Goal: Navigation & Orientation: Understand site structure

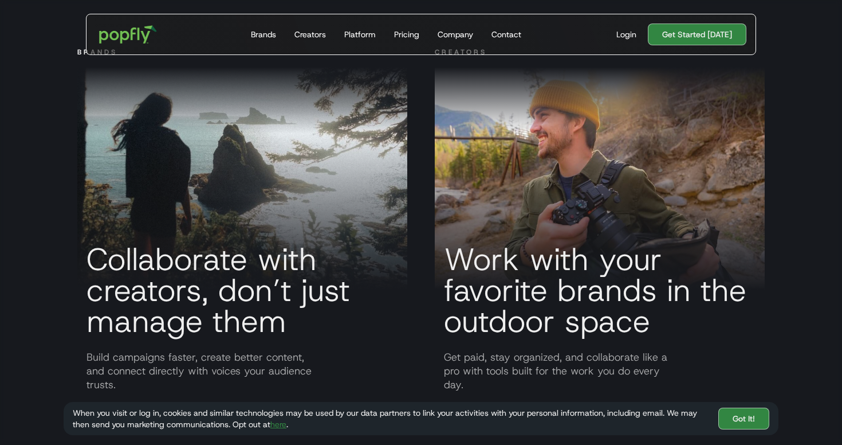
scroll to position [825, 0]
click at [317, 38] on div "Creators" at bounding box center [310, 34] width 32 height 11
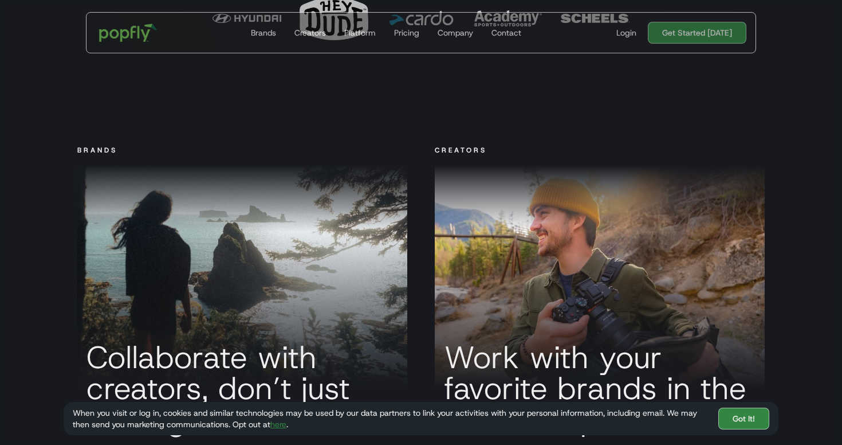
scroll to position [613, 0]
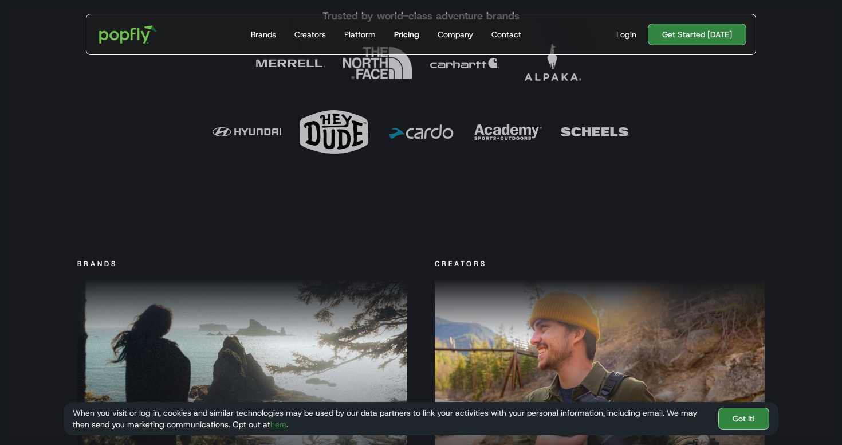
click at [411, 29] on div "Pricing" at bounding box center [406, 34] width 25 height 11
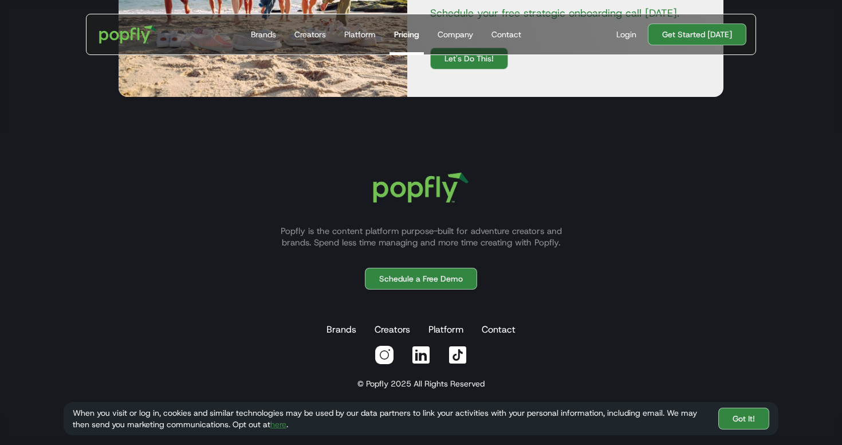
scroll to position [802, 0]
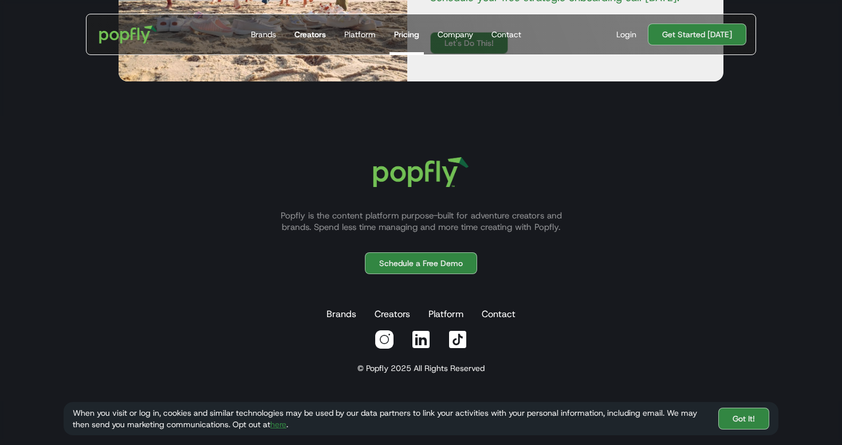
click at [320, 31] on div "Creators" at bounding box center [310, 34] width 32 height 11
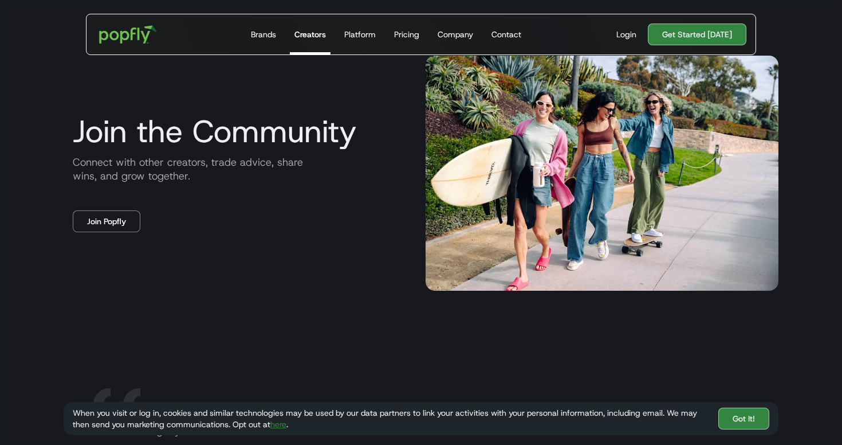
scroll to position [1891, 0]
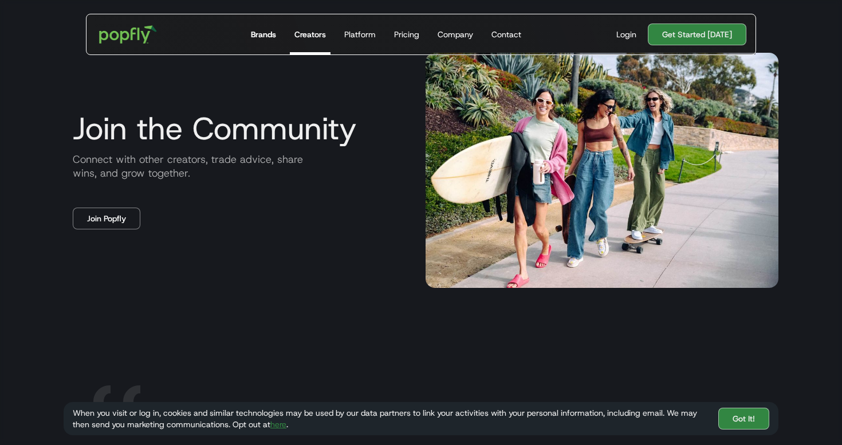
click at [264, 29] on div "Brands" at bounding box center [263, 34] width 25 height 11
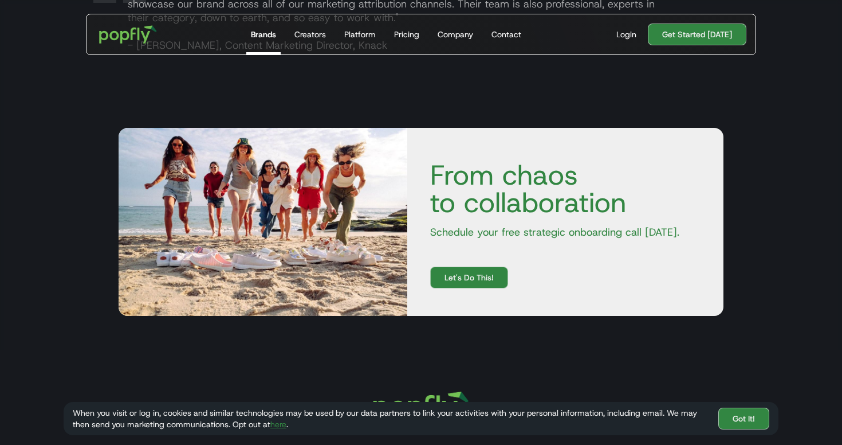
scroll to position [2138, 0]
